Goal: Information Seeking & Learning: Compare options

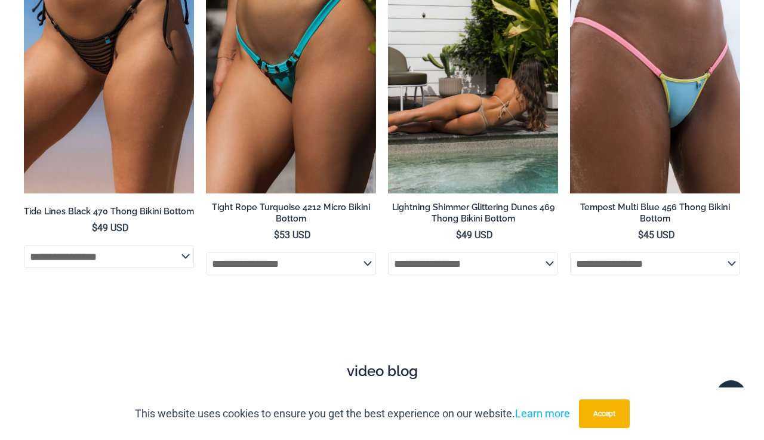
scroll to position [3328, 0]
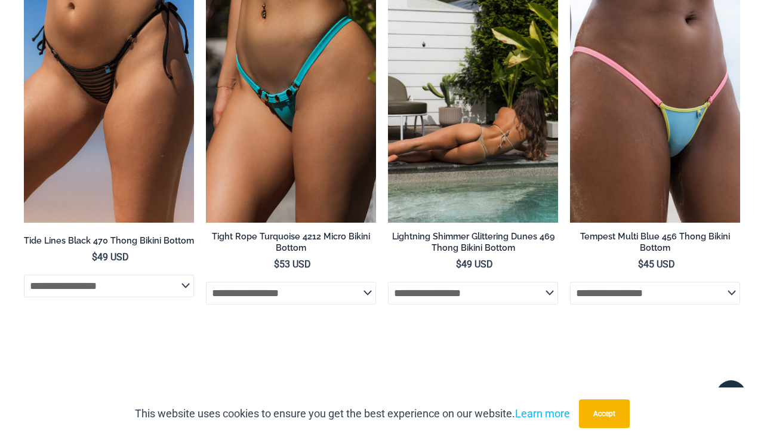
click at [453, 223] on img at bounding box center [473, 94] width 170 height 255
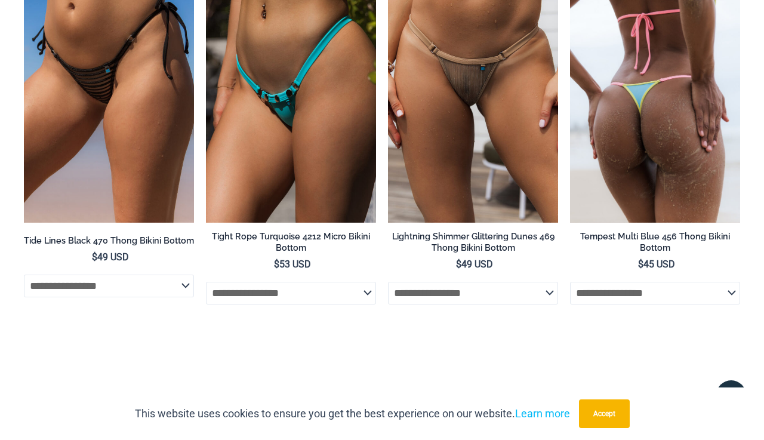
click at [659, 201] on img at bounding box center [655, 94] width 170 height 255
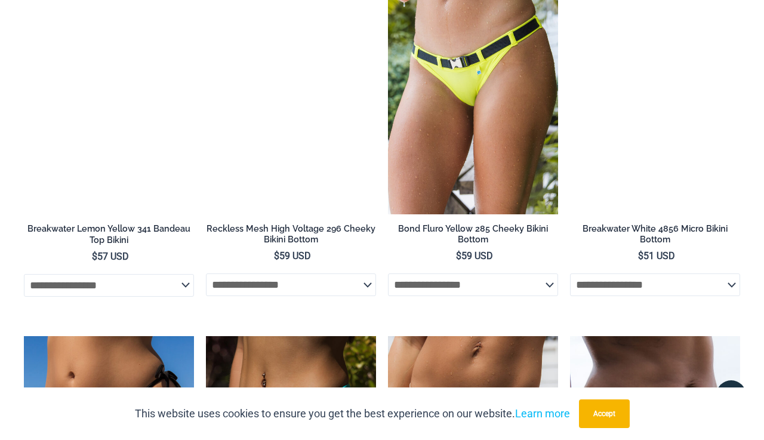
scroll to position [2960, 0]
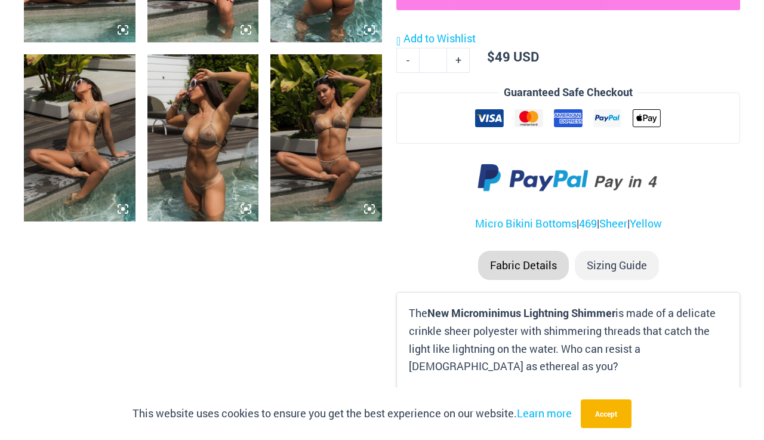
scroll to position [802, 0]
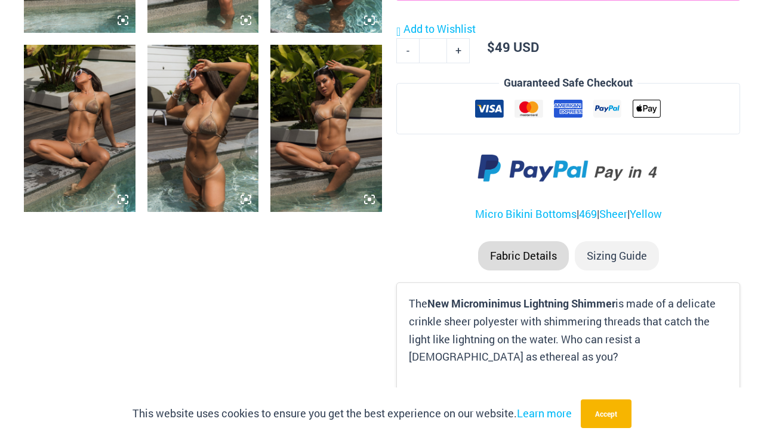
click at [97, 212] on img at bounding box center [80, 128] width 112 height 167
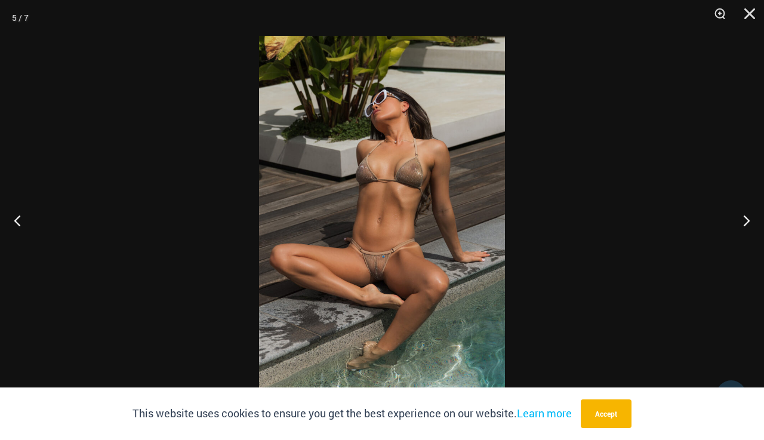
click at [356, 294] on img at bounding box center [382, 220] width 246 height 368
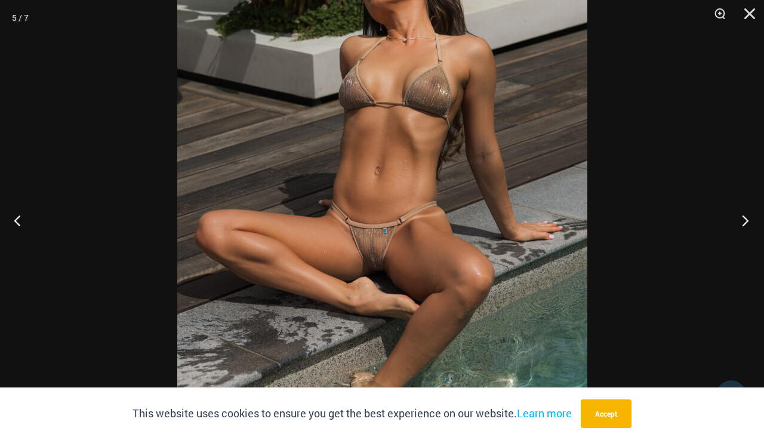
click at [743, 221] on button "Next" at bounding box center [741, 220] width 45 height 60
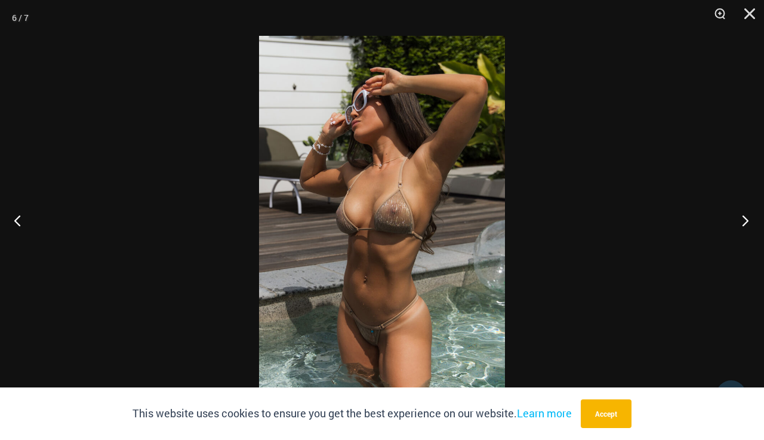
click at [743, 221] on button "Next" at bounding box center [741, 220] width 45 height 60
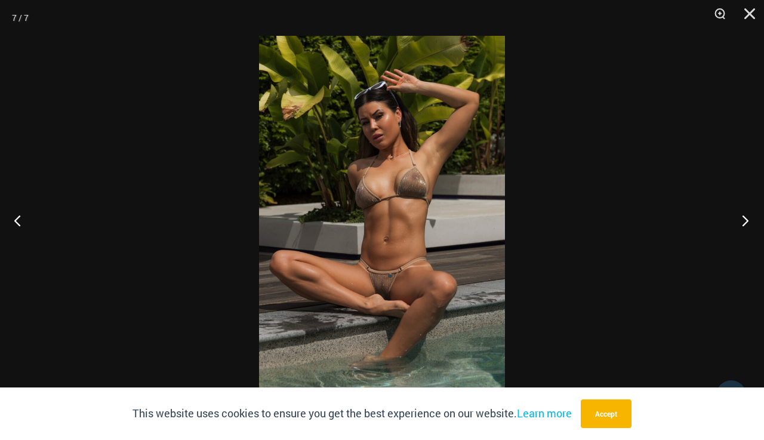
click at [743, 221] on button "Next" at bounding box center [741, 220] width 45 height 60
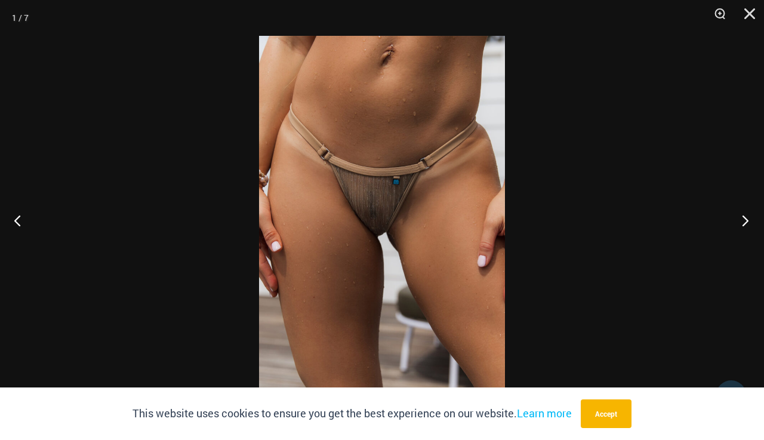
click at [743, 221] on button "Next" at bounding box center [741, 220] width 45 height 60
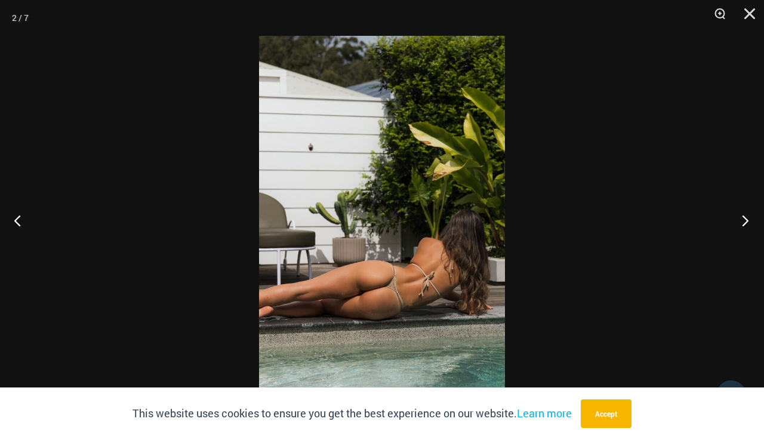
click at [743, 221] on button "Next" at bounding box center [741, 220] width 45 height 60
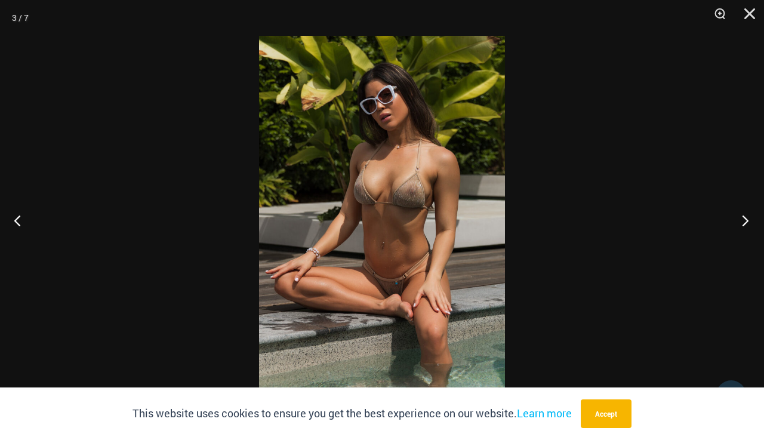
click at [743, 221] on button "Next" at bounding box center [741, 220] width 45 height 60
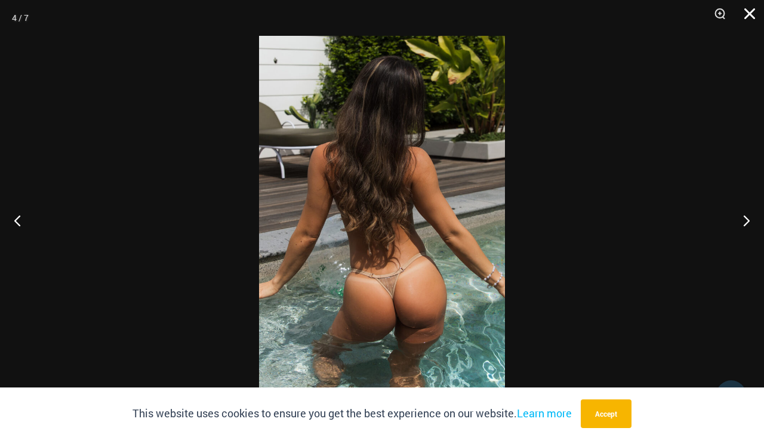
click at [746, 20] on button "Close" at bounding box center [745, 18] width 30 height 36
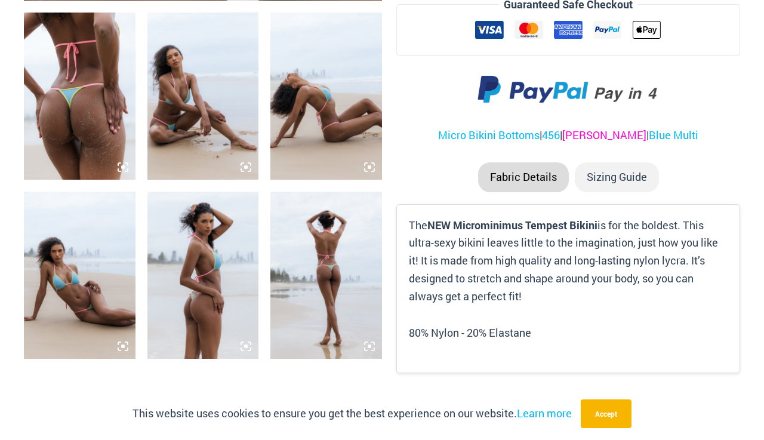
scroll to position [842, 0]
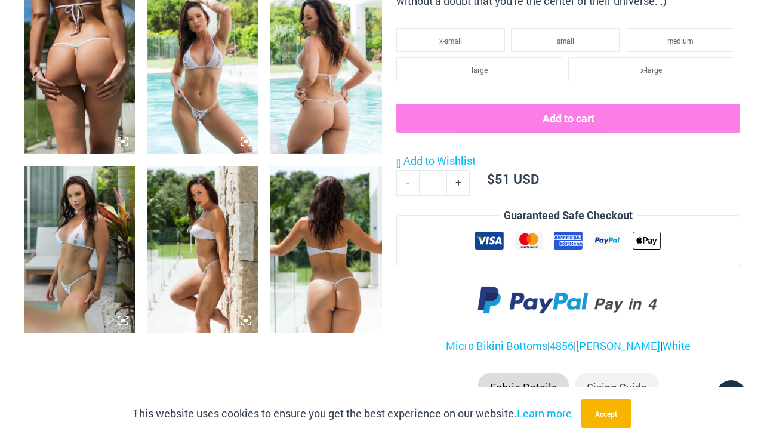
scroll to position [804, 0]
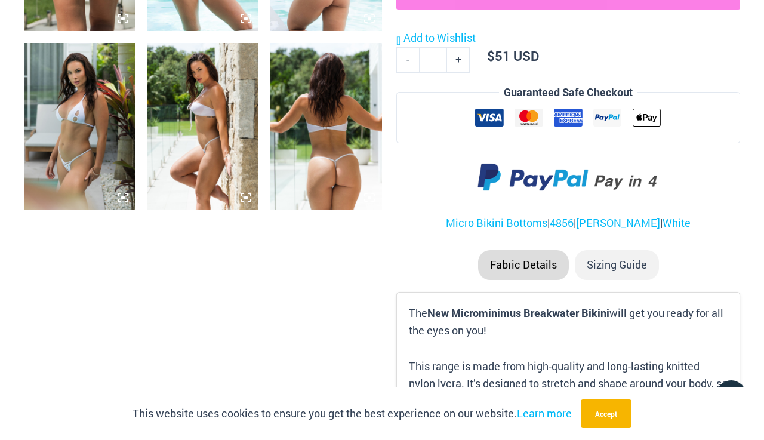
click at [331, 210] on img at bounding box center [326, 126] width 112 height 167
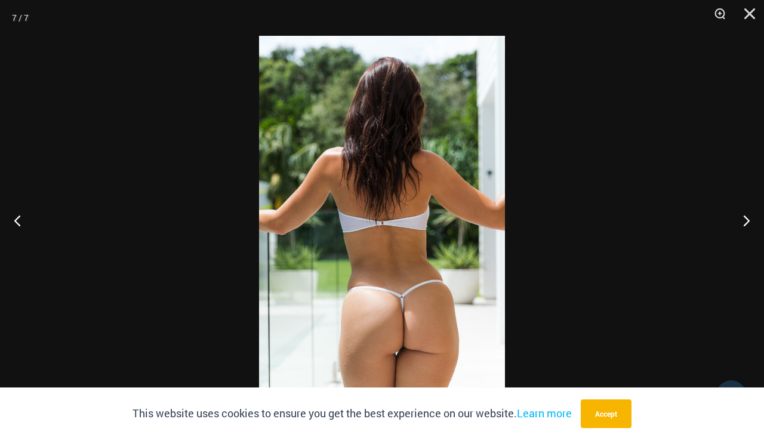
click at [462, 237] on img at bounding box center [382, 220] width 246 height 368
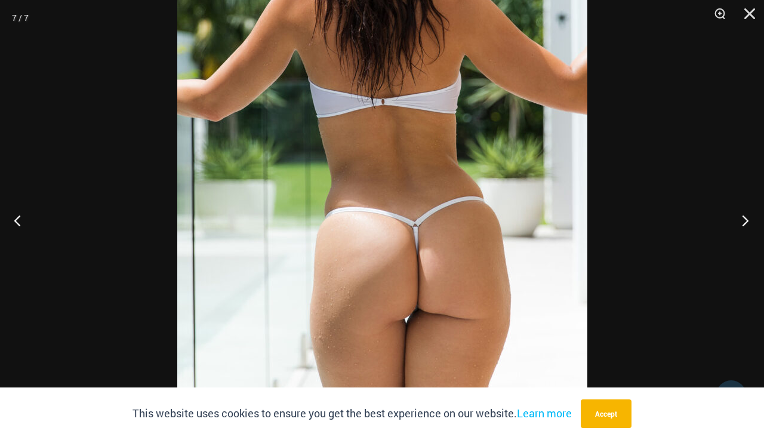
click at [737, 221] on button "Next" at bounding box center [741, 220] width 45 height 60
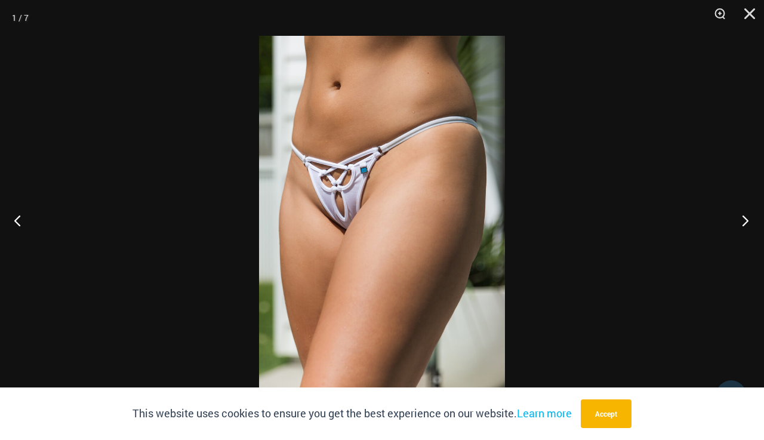
click at [737, 221] on button "Next" at bounding box center [741, 220] width 45 height 60
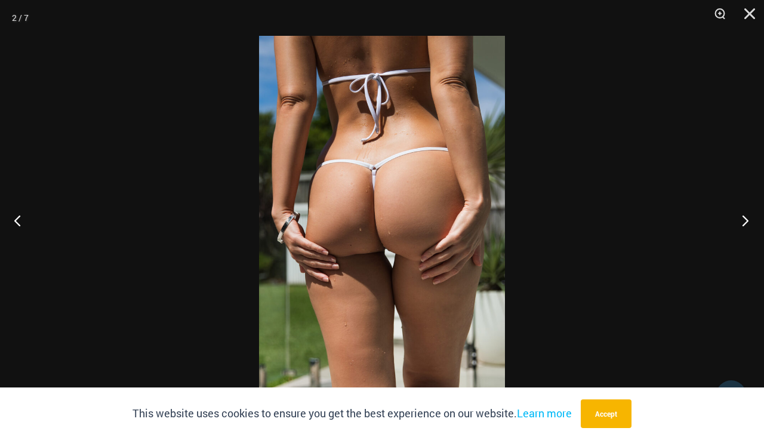
click at [737, 221] on button "Next" at bounding box center [741, 220] width 45 height 60
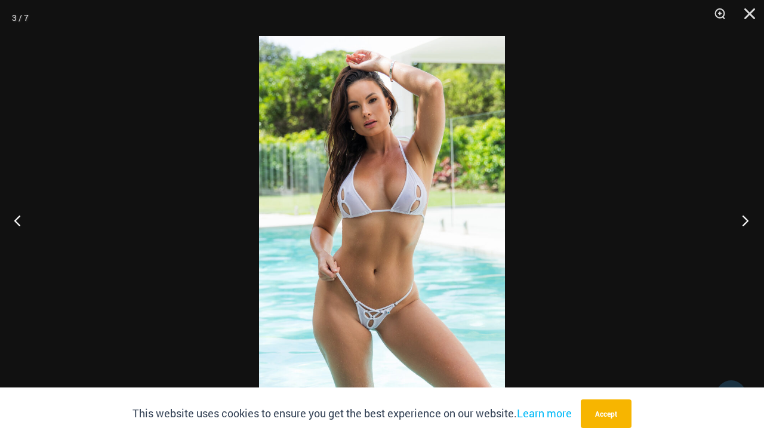
click at [737, 221] on button "Next" at bounding box center [741, 220] width 45 height 60
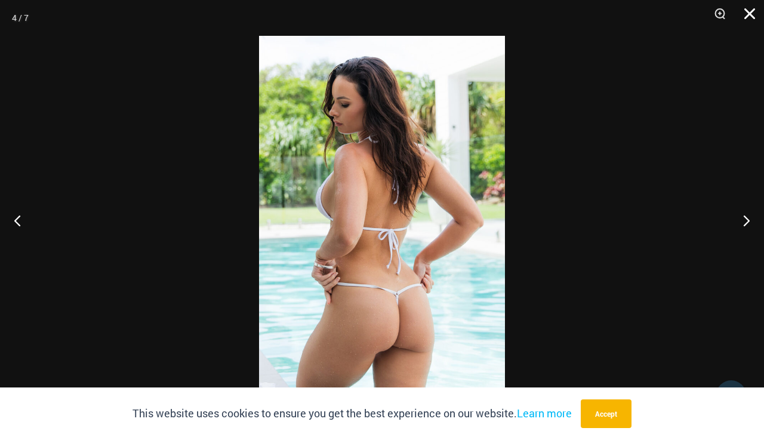
click at [758, 11] on button "Close" at bounding box center [745, 18] width 30 height 36
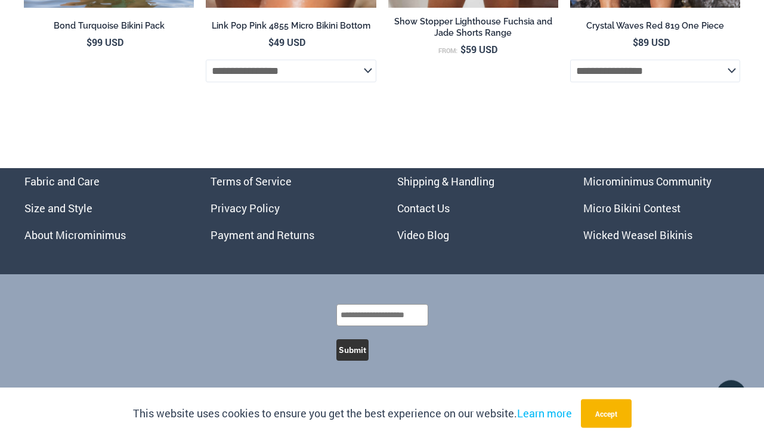
scroll to position [3887, 0]
click at [612, 235] on link "Wicked Weasel Bikinis" at bounding box center [637, 235] width 109 height 14
